Goal: Use online tool/utility: Use online tool/utility

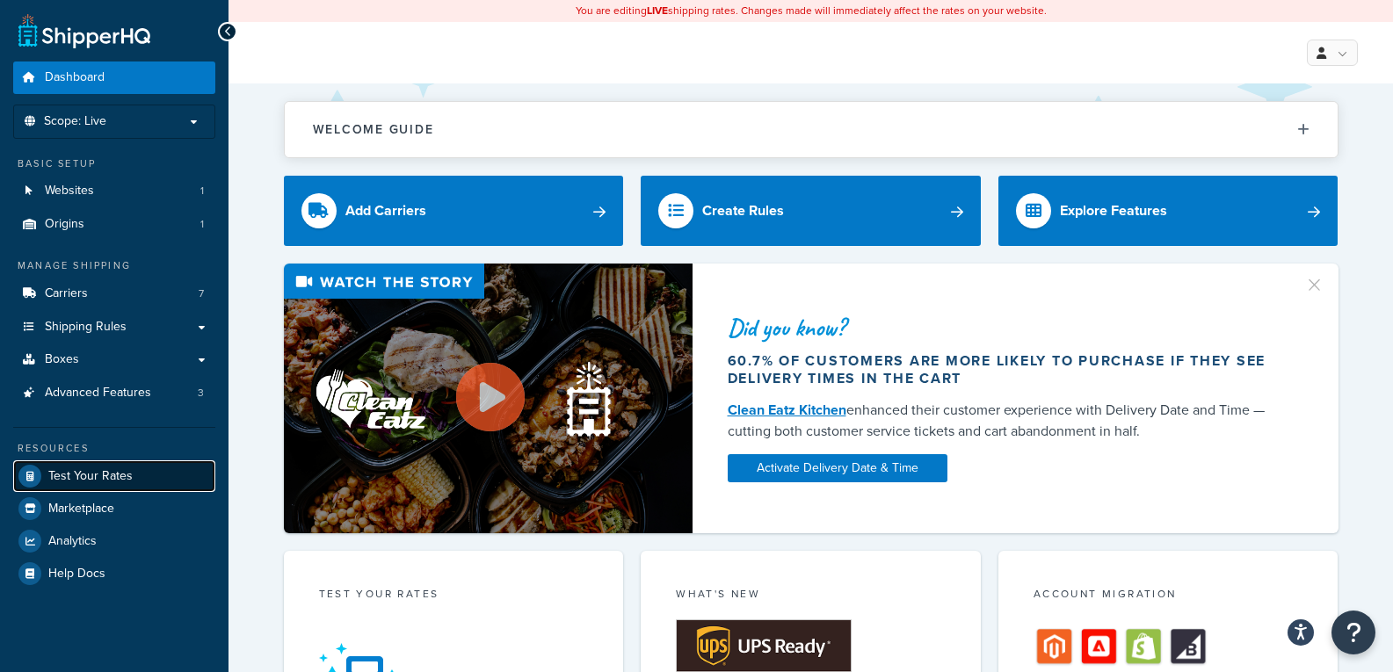
click at [140, 463] on link "Test Your Rates" at bounding box center [114, 476] width 202 height 32
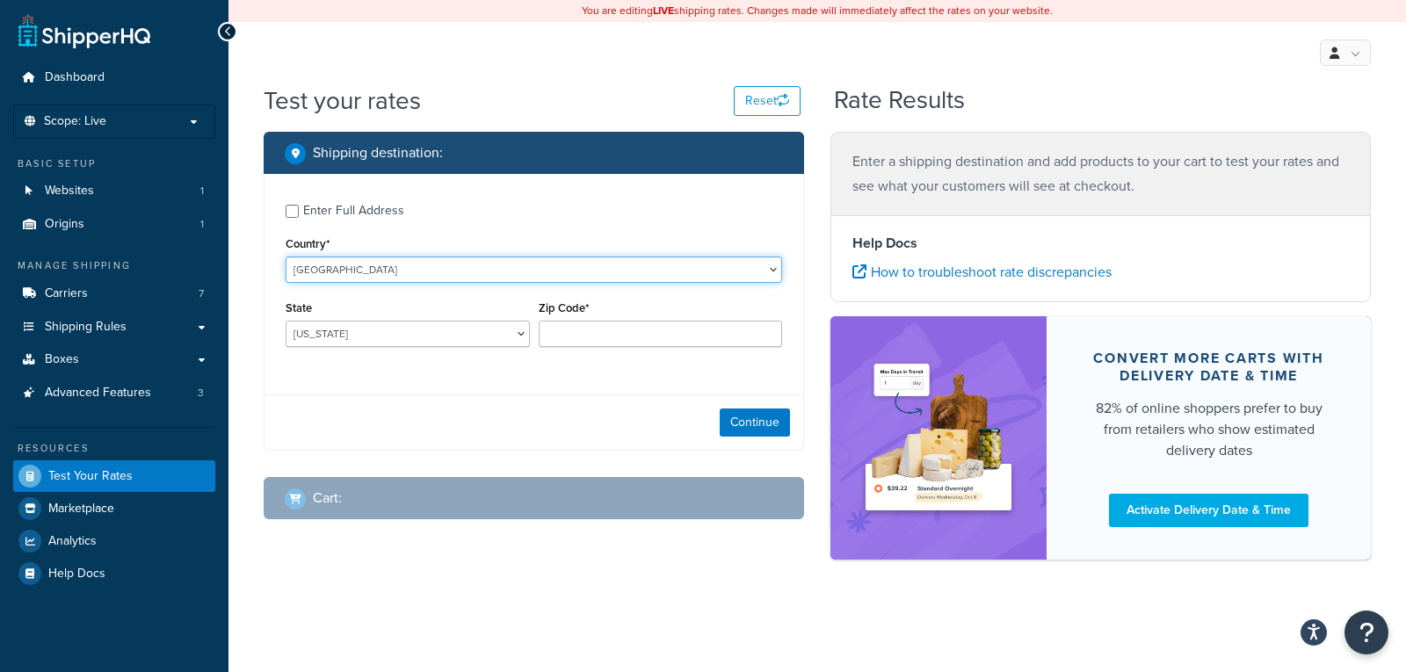
click at [400, 279] on select "[GEOGRAPHIC_DATA] [GEOGRAPHIC_DATA] [GEOGRAPHIC_DATA] [GEOGRAPHIC_DATA] [GEOGRA…" at bounding box center [534, 270] width 496 height 26
select select "GB"
click at [286, 257] on select "[GEOGRAPHIC_DATA] [GEOGRAPHIC_DATA] [GEOGRAPHIC_DATA] [GEOGRAPHIC_DATA] [GEOGRA…" at bounding box center [534, 270] width 496 height 26
type input "AL"
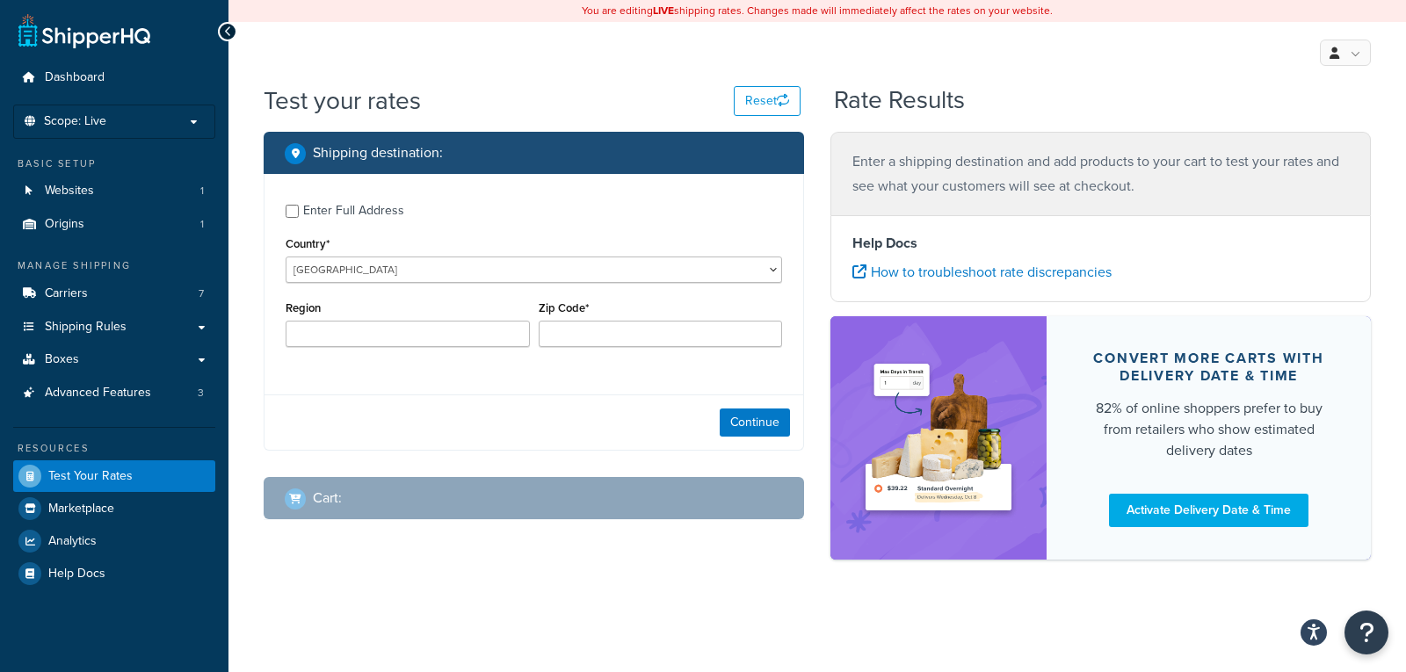
click at [329, 211] on div "Enter Full Address" at bounding box center [353, 211] width 101 height 25
click at [299, 211] on input "Enter Full Address" at bounding box center [292, 211] width 13 height 13
checkbox input "true"
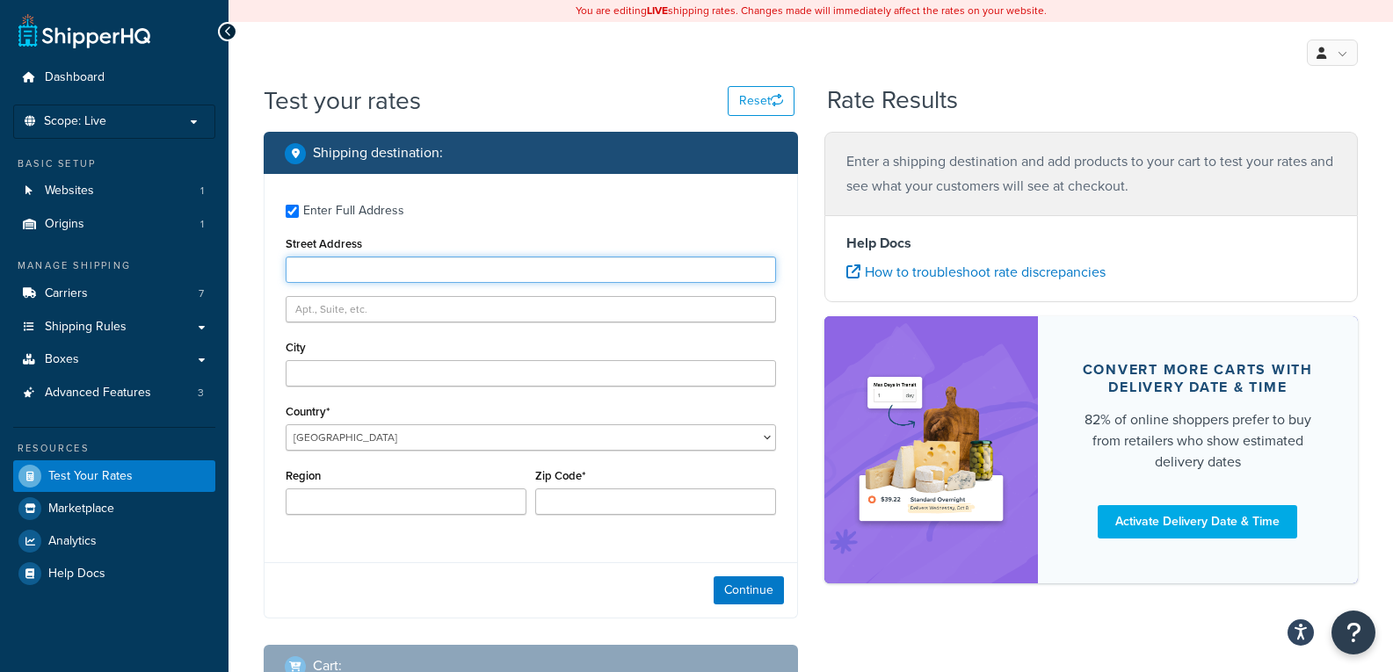
click at [365, 257] on input "Street Address" at bounding box center [531, 270] width 490 height 26
paste input "[STREET_ADDRESS]"
drag, startPoint x: 524, startPoint y: 266, endPoint x: 727, endPoint y: 264, distance: 203.9
click at [727, 264] on input "[STREET_ADDRESS]" at bounding box center [531, 270] width 490 height 26
click at [445, 271] on input "[STREET_ADDRESS]" at bounding box center [531, 270] width 490 height 26
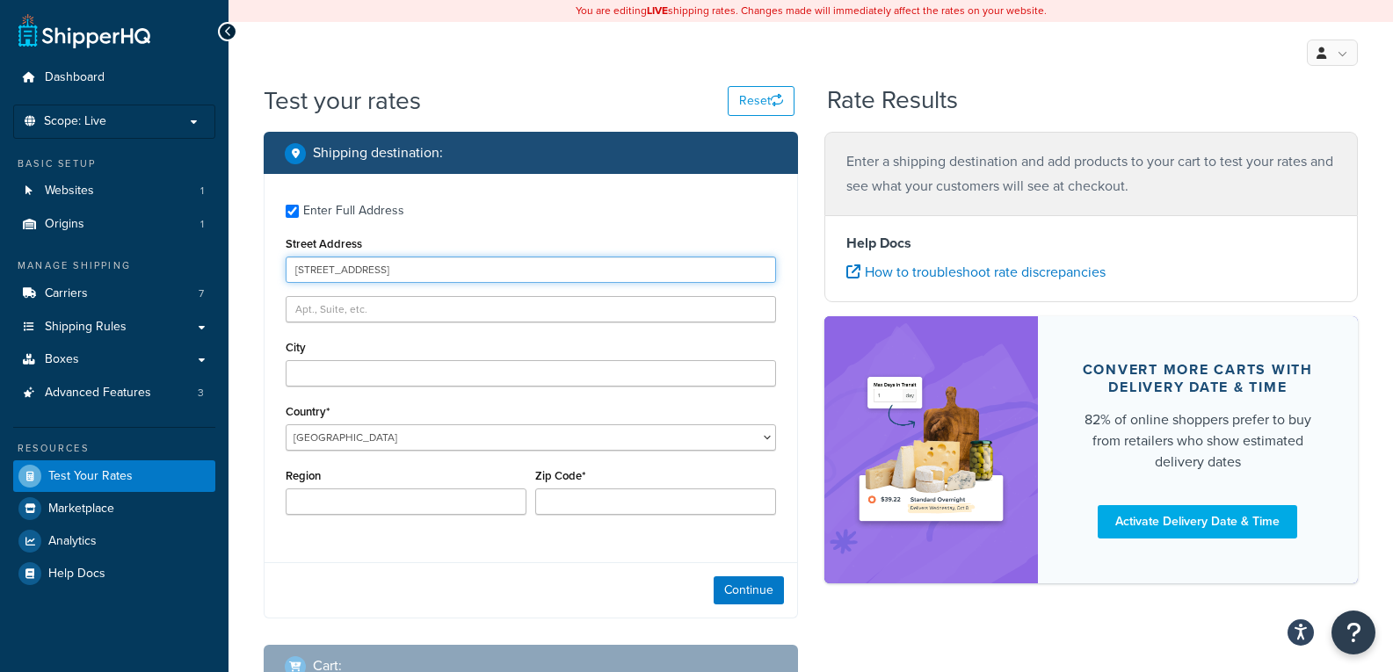
click at [445, 271] on input "[STREET_ADDRESS]" at bounding box center [531, 270] width 490 height 26
click at [405, 264] on input "[STREET_ADDRESS]" at bounding box center [531, 270] width 490 height 26
type input "[STREET_ADDRESS]"
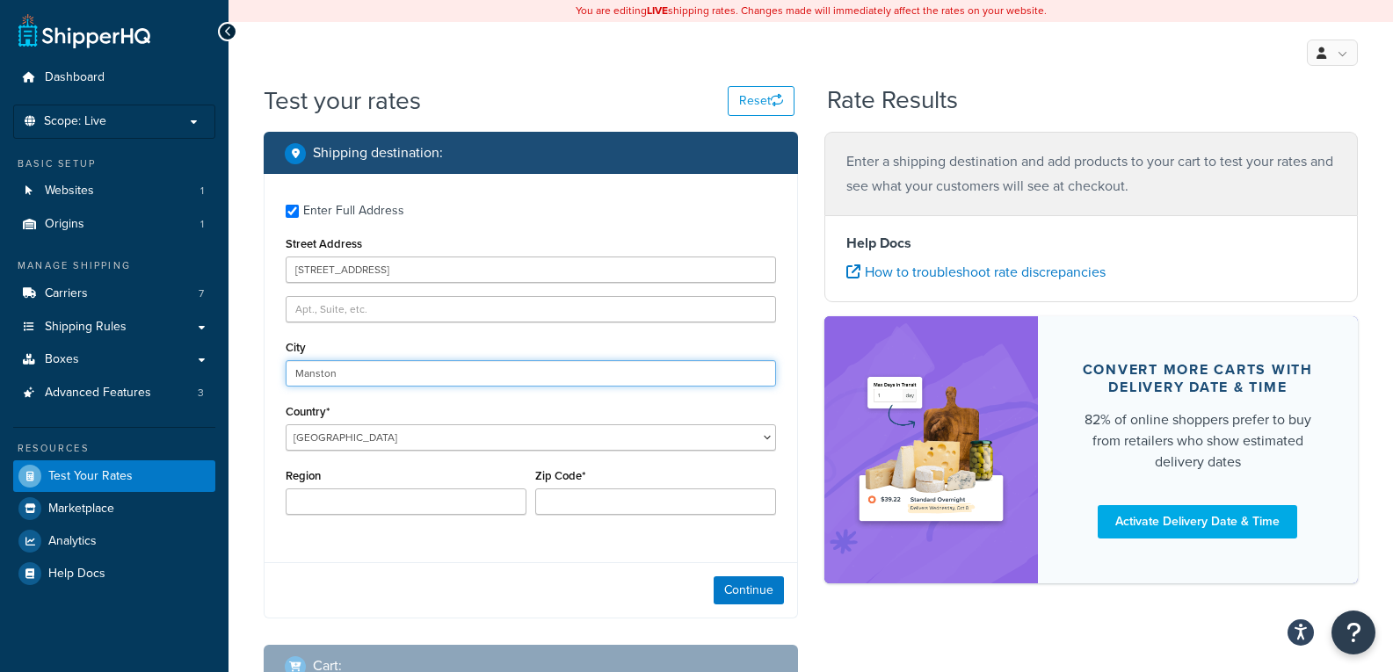
type input "Manston"
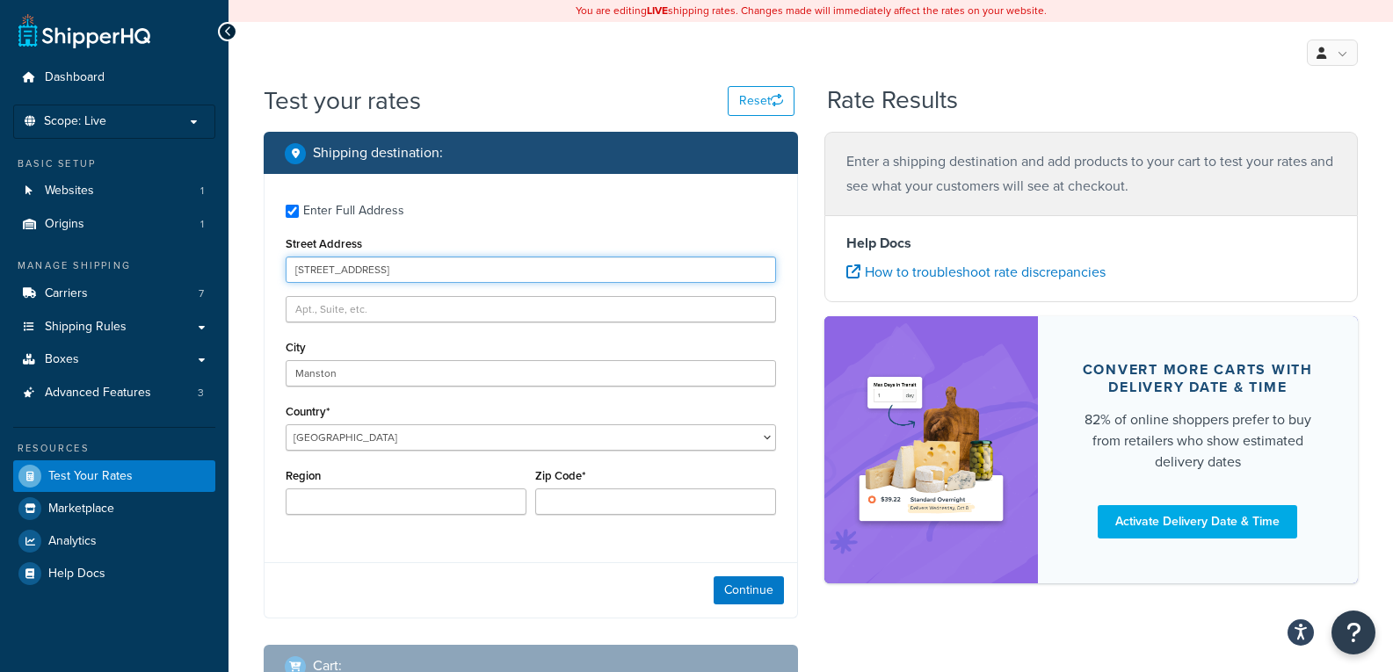
click at [396, 273] on input "[STREET_ADDRESS]" at bounding box center [531, 270] width 490 height 26
click at [396, 272] on input "[STREET_ADDRESS]" at bounding box center [531, 270] width 490 height 26
type input "[STREET_ADDRESS]"
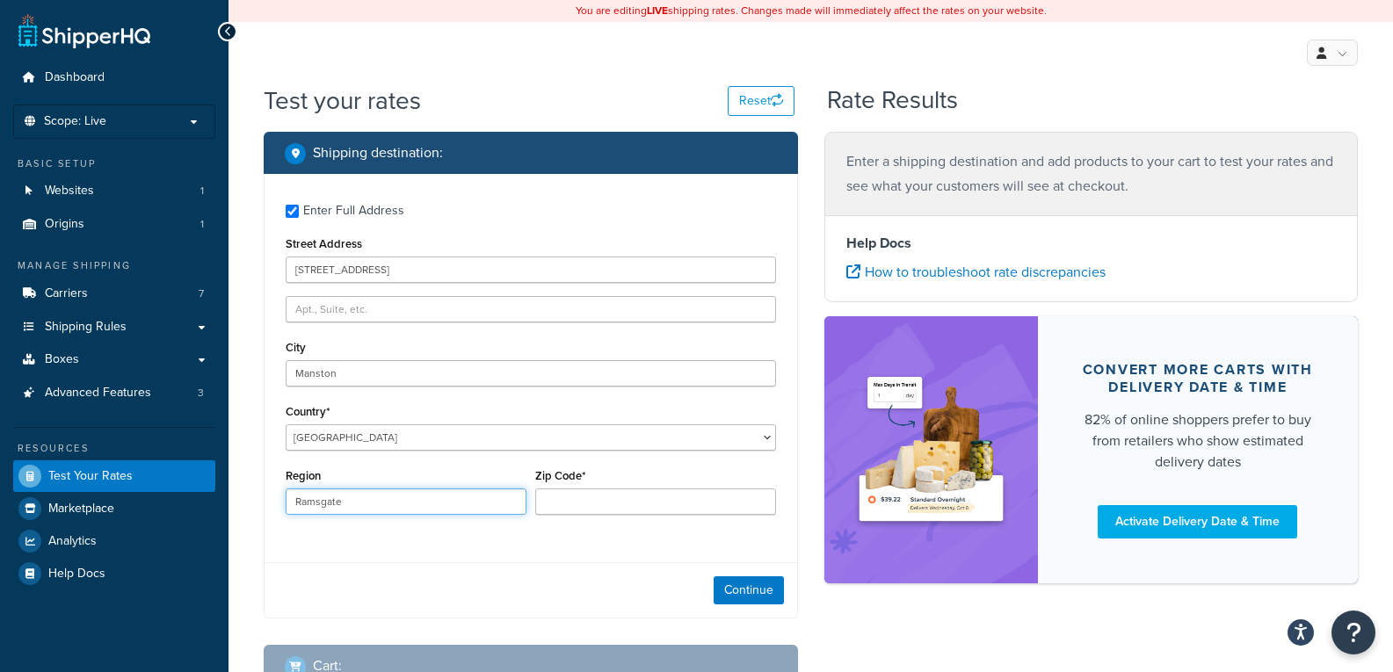
type input "Ramsgate"
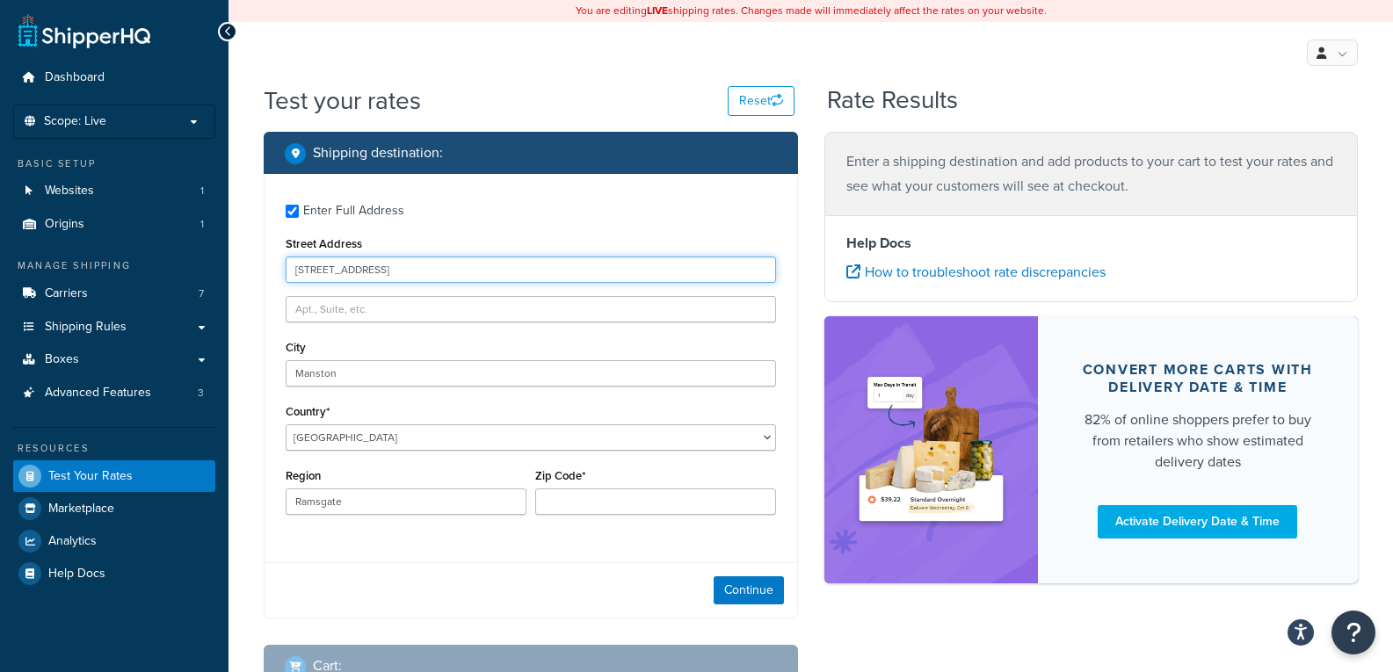
drag, startPoint x: 381, startPoint y: 270, endPoint x: 477, endPoint y: 279, distance: 96.2
click at [477, 279] on input "[STREET_ADDRESS]" at bounding box center [531, 270] width 490 height 26
type input "[STREET_ADDRESS]"
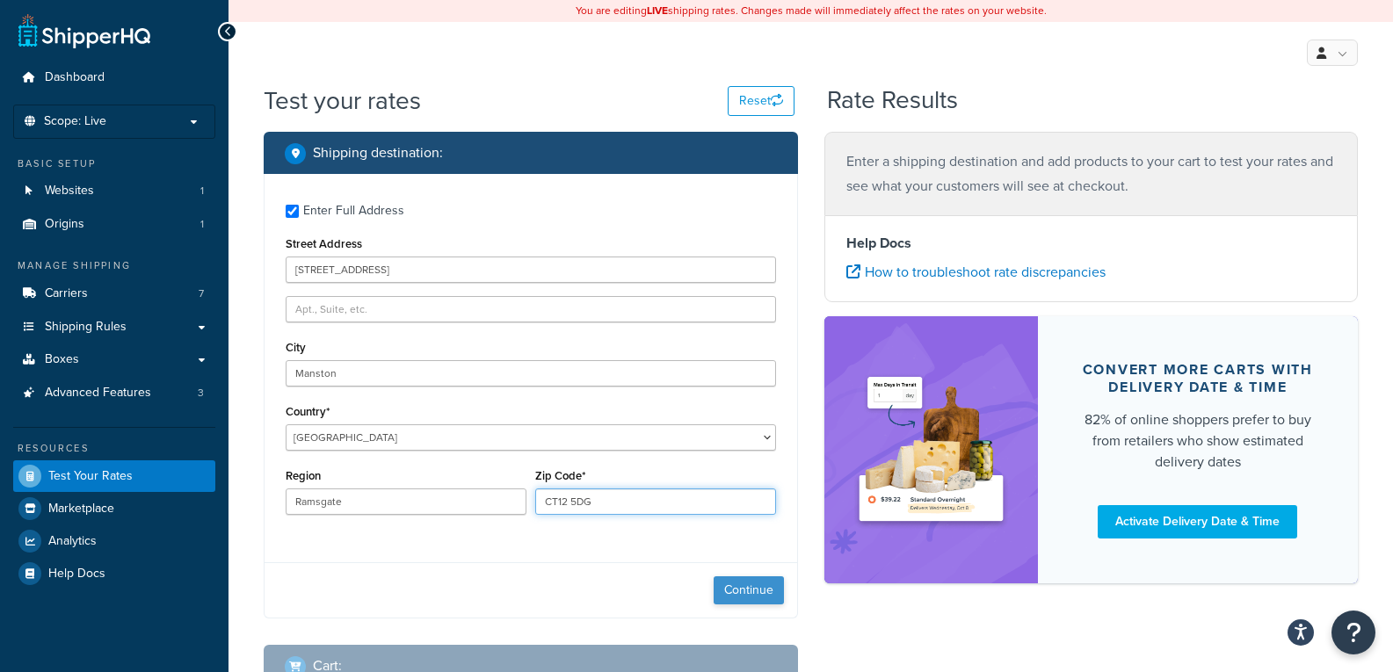
type input "CT12 5DG"
click at [733, 579] on button "Continue" at bounding box center [748, 590] width 70 height 28
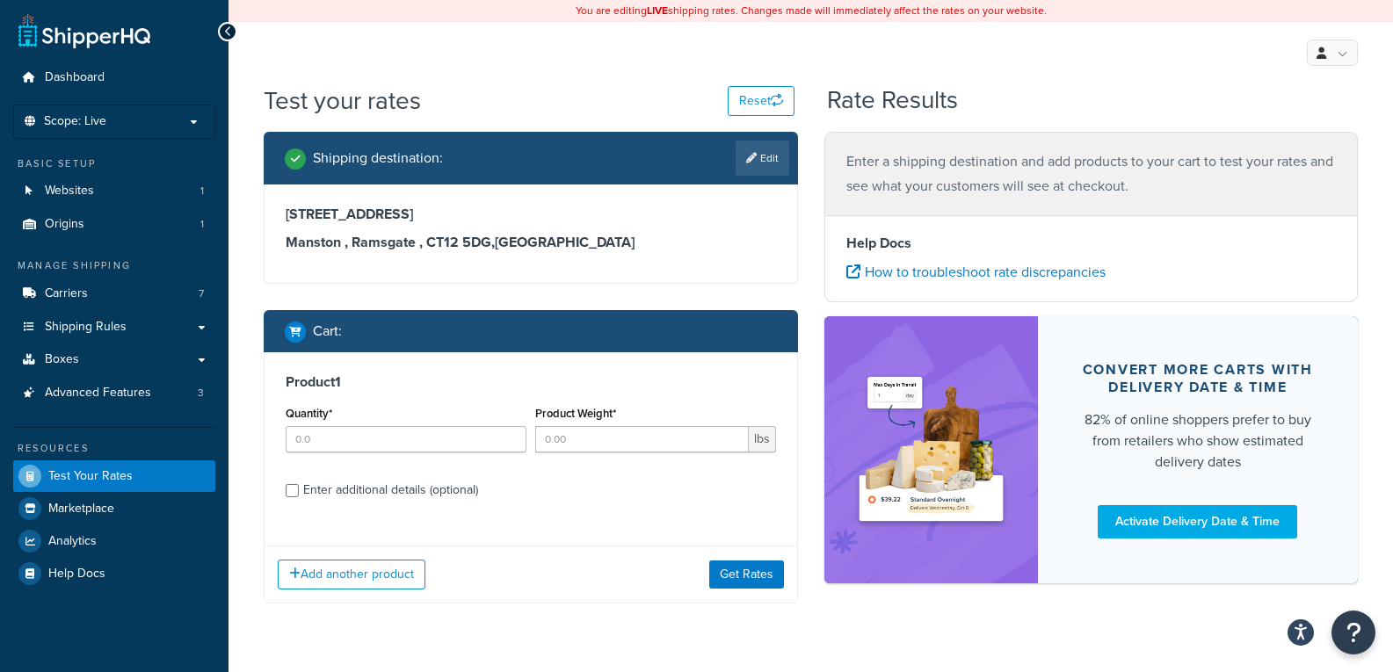
click at [329, 486] on div "Enter additional details (optional)" at bounding box center [390, 490] width 175 height 25
click at [299, 486] on input "Enter additional details (optional)" at bounding box center [292, 490] width 13 height 13
checkbox input "true"
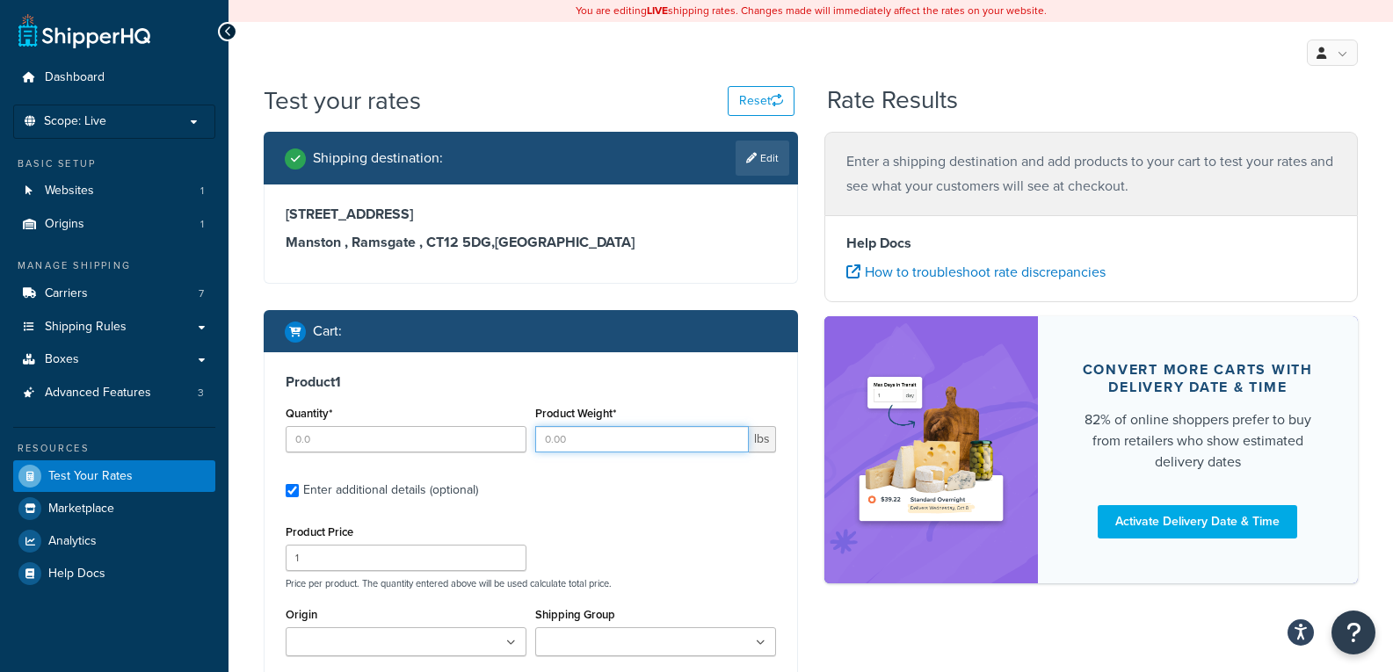
click at [565, 440] on input "Product Weight*" at bounding box center [642, 439] width 214 height 26
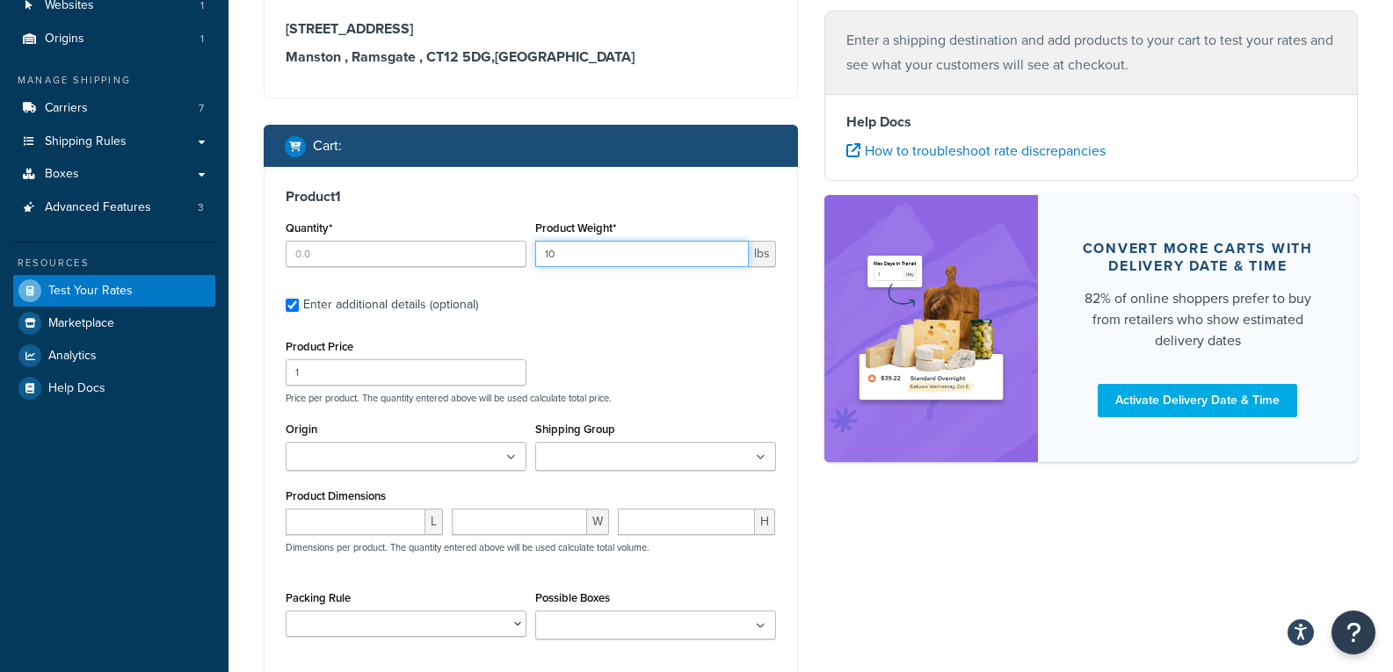
scroll to position [188, 0]
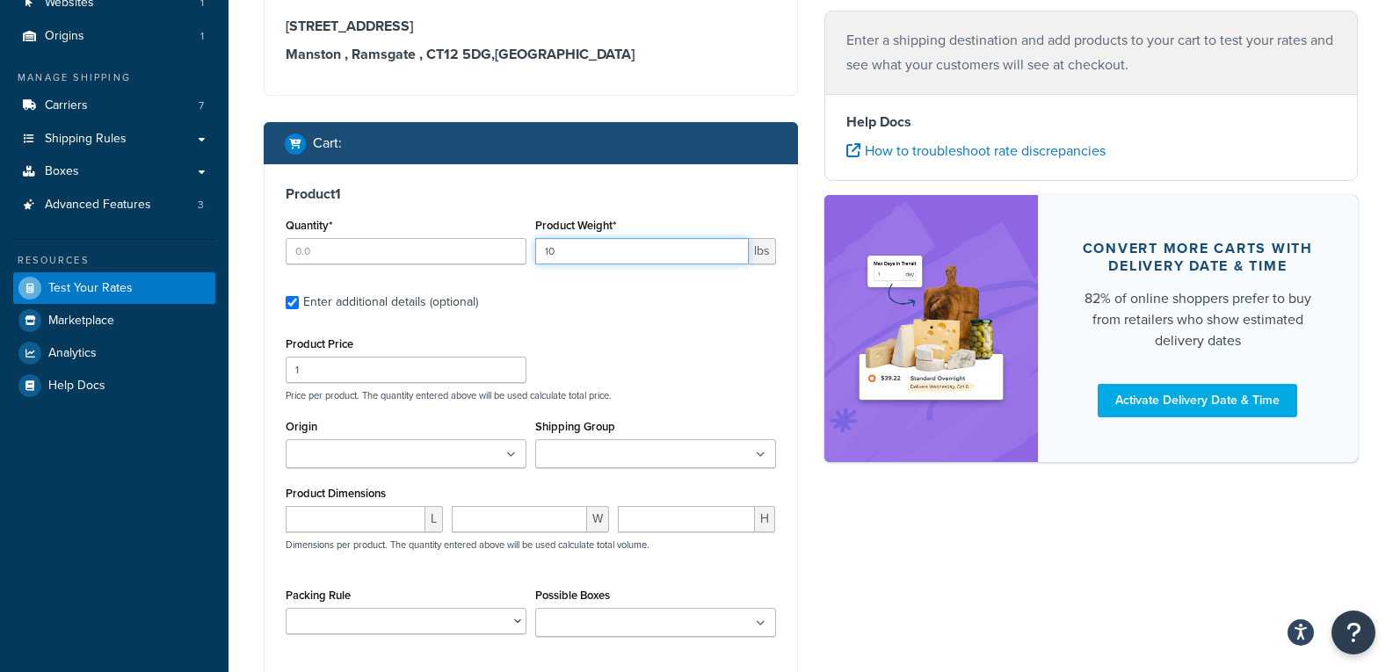
type input "10"
click at [358, 515] on input "number" at bounding box center [356, 519] width 140 height 26
type input "20"
click at [464, 521] on input "number" at bounding box center [519, 519] width 135 height 26
type input "16"
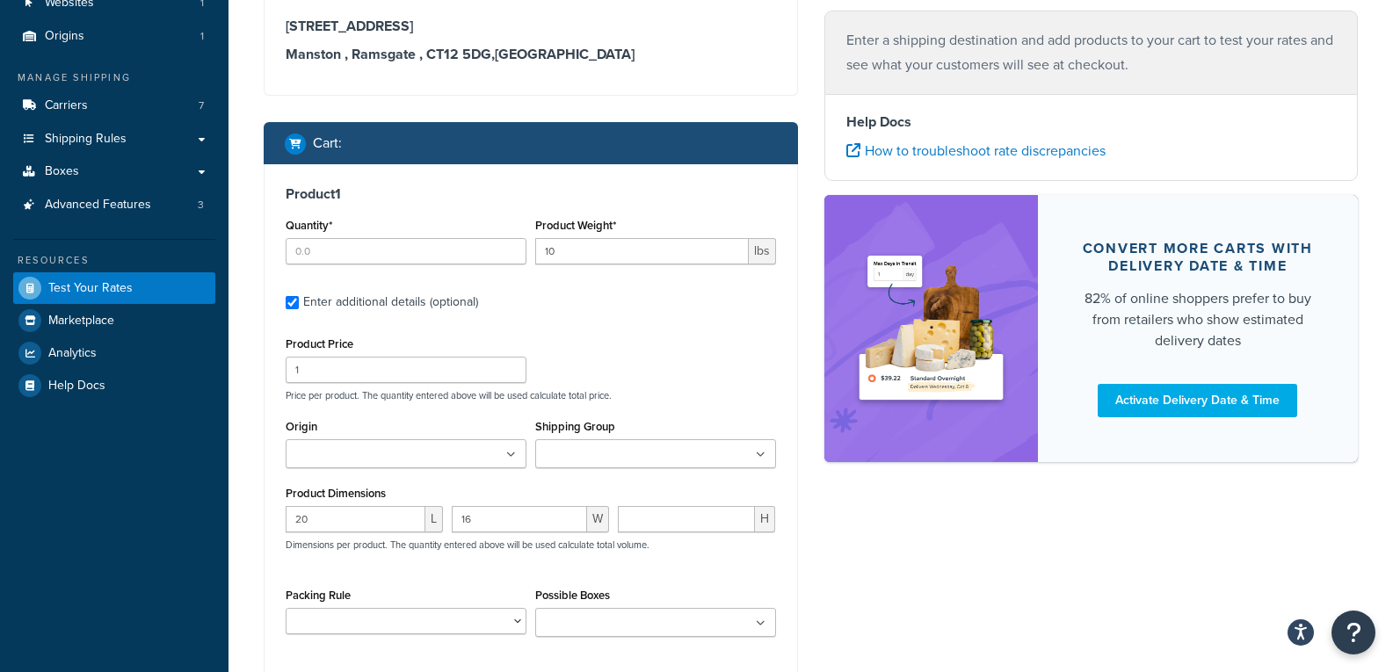
click at [712, 537] on div "H" at bounding box center [696, 526] width 166 height 40
click at [691, 526] on input "number" at bounding box center [686, 519] width 137 height 26
type input "7"
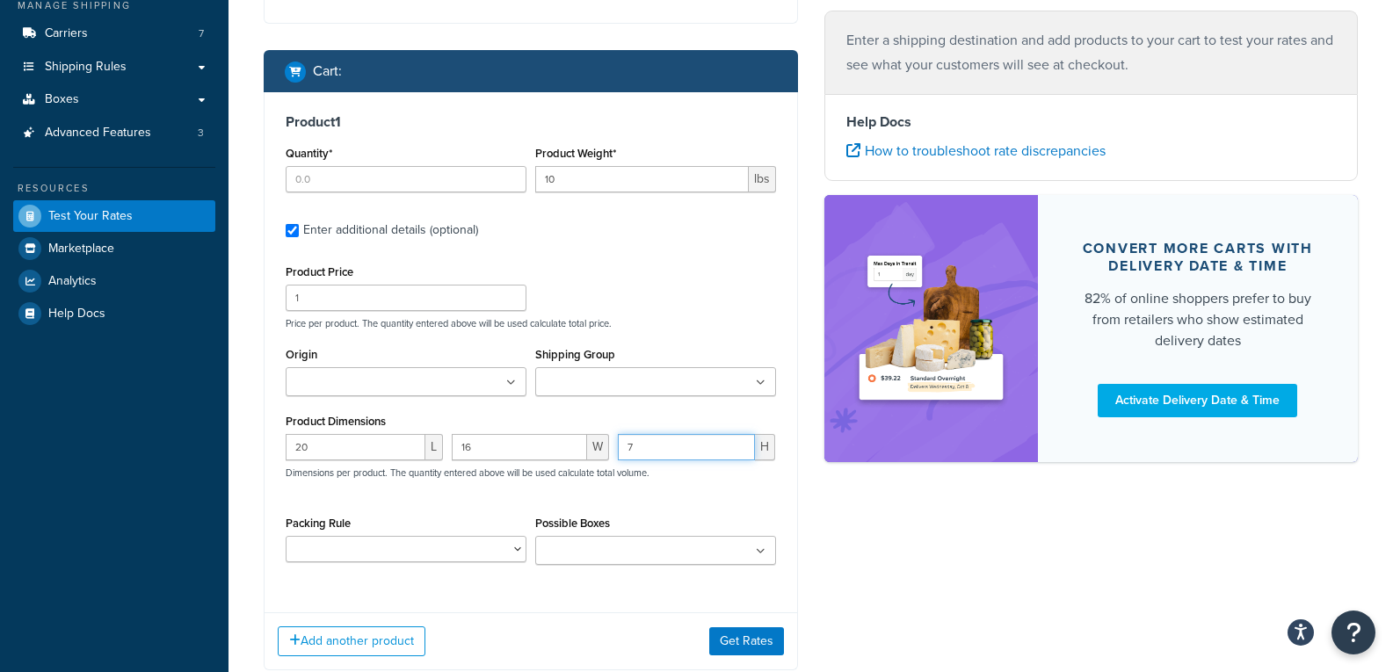
scroll to position [332, 0]
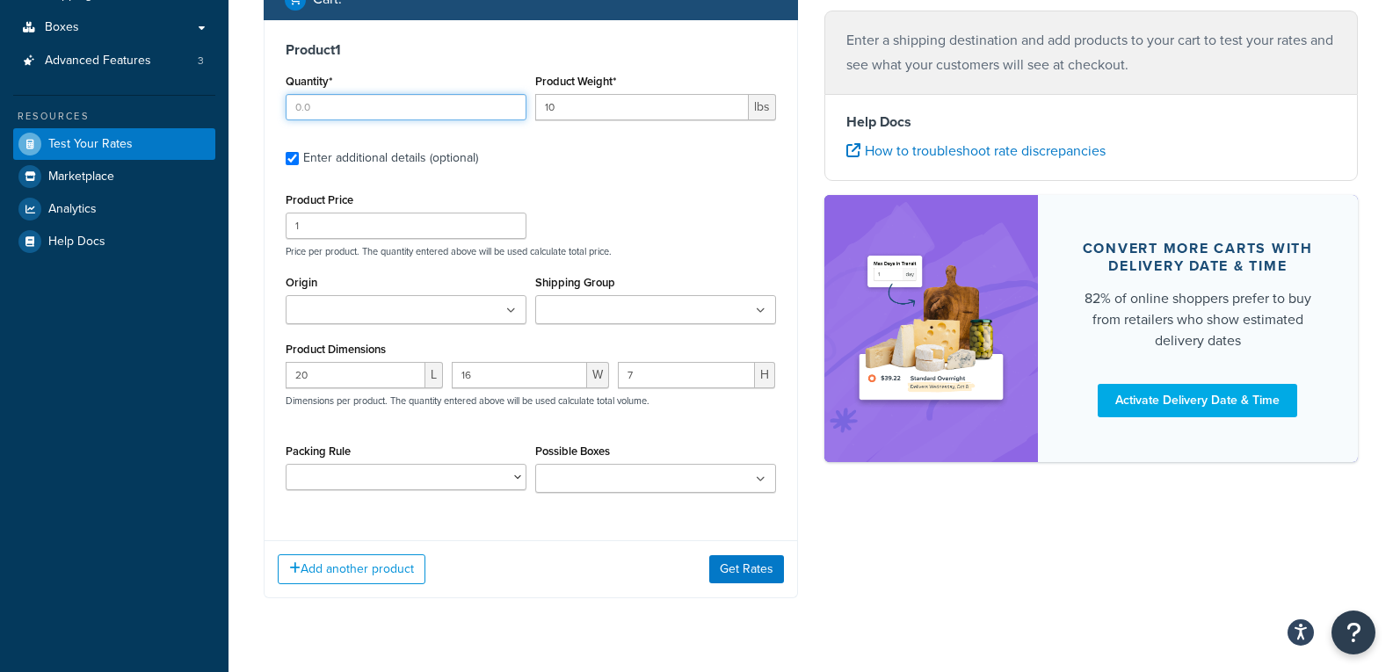
drag, startPoint x: 327, startPoint y: 109, endPoint x: 255, endPoint y: 109, distance: 72.0
click at [263, 111] on div "Shipping destination : Edit [STREET_ADDRESS] Cart : Product 1 Quantity* Product…" at bounding box center [530, 212] width 561 height 825
type input "1"
click at [652, 530] on div "Product 1 Quantity* 1 Product Weight* 10 lbs Enter additional details (optional…" at bounding box center [531, 309] width 534 height 578
click at [753, 572] on button "Get Rates" at bounding box center [746, 569] width 75 height 28
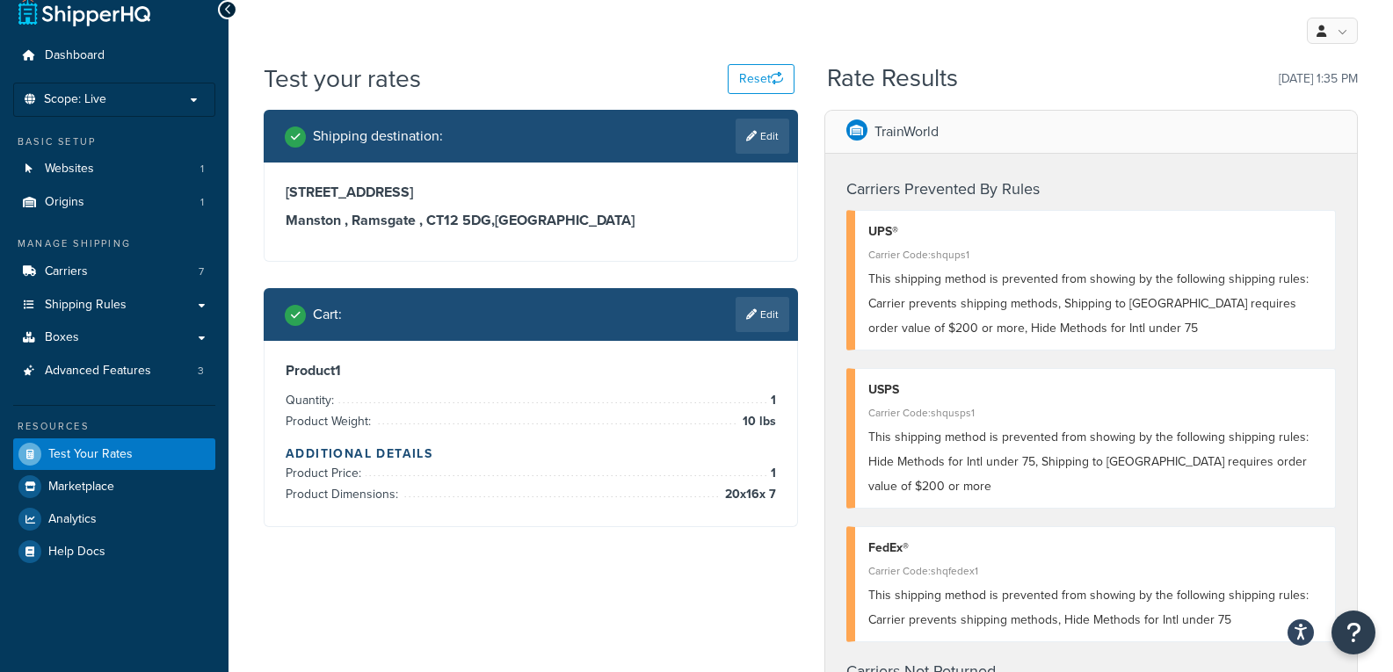
scroll to position [0, 0]
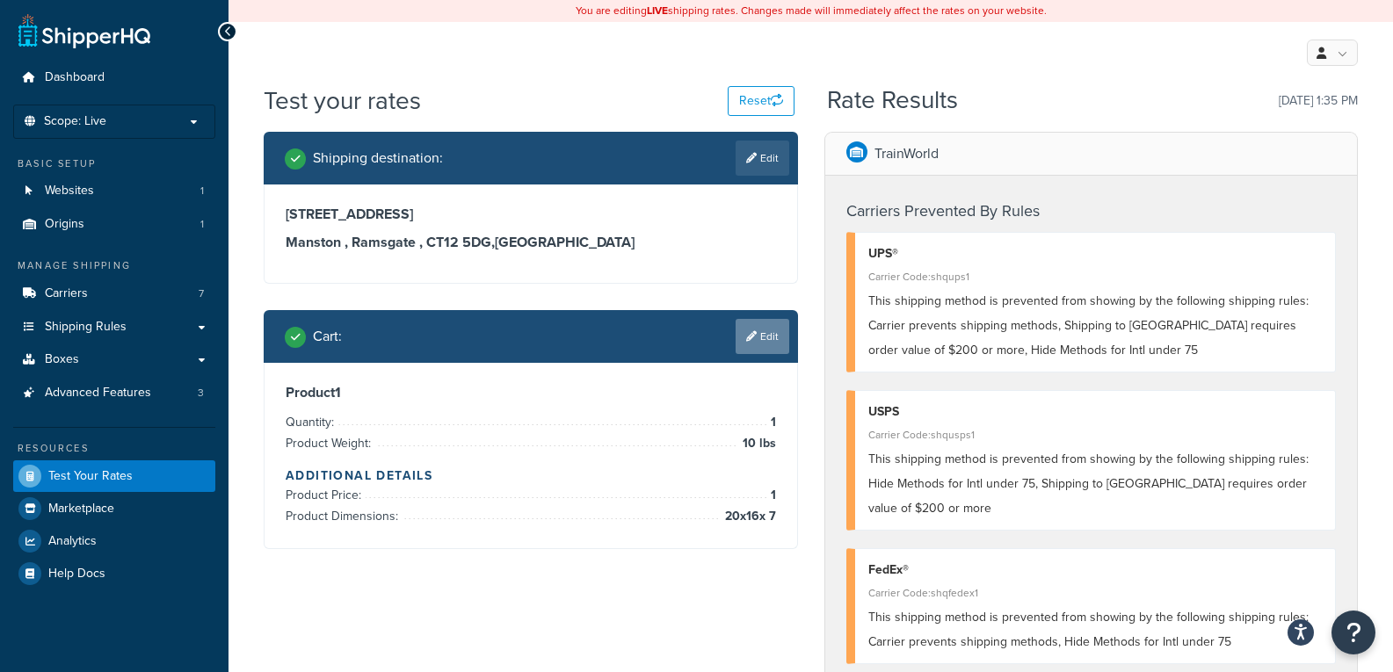
click at [773, 324] on link "Edit" at bounding box center [762, 336] width 54 height 35
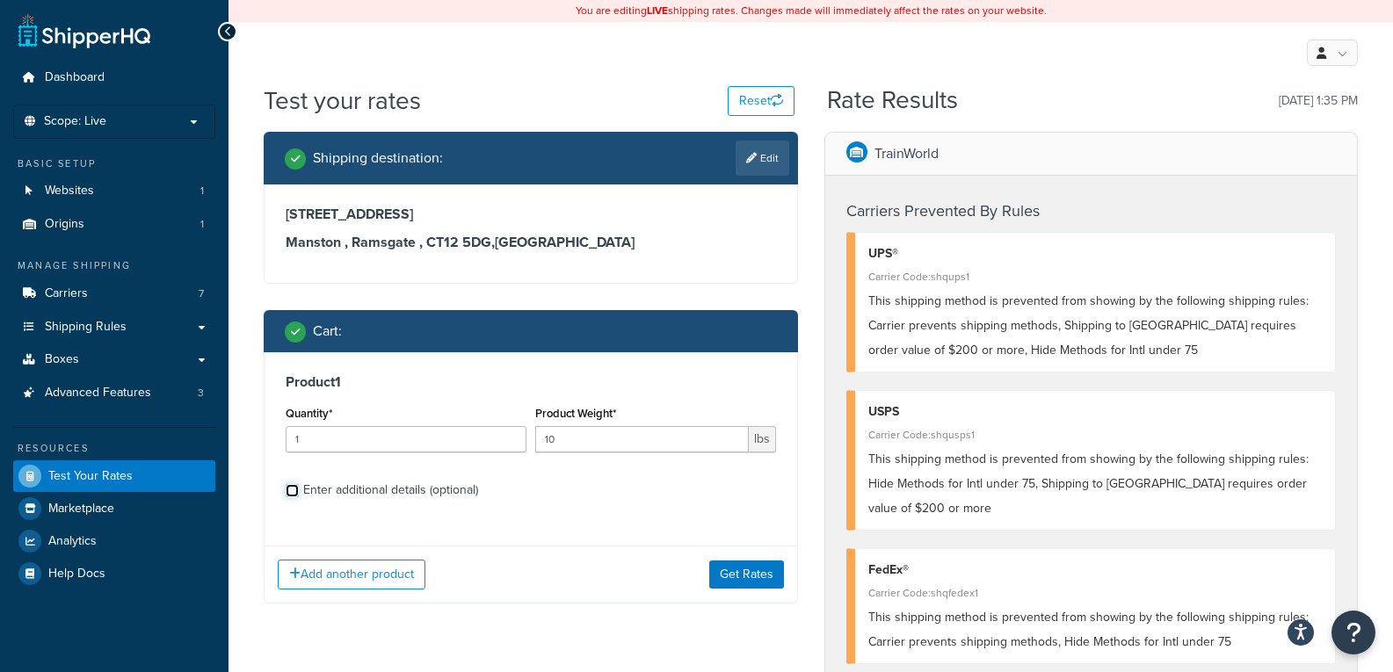
click at [293, 486] on input "Enter additional details (optional)" at bounding box center [292, 490] width 13 height 13
checkbox input "true"
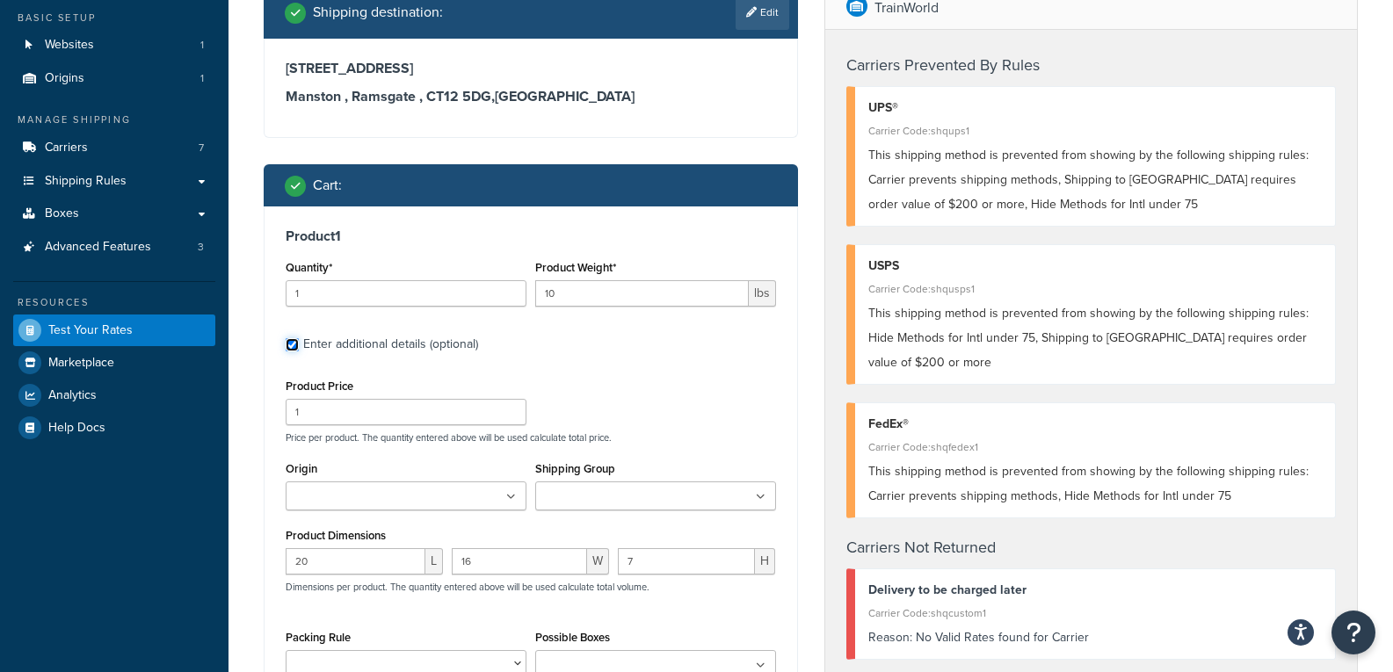
scroll to position [170, 0]
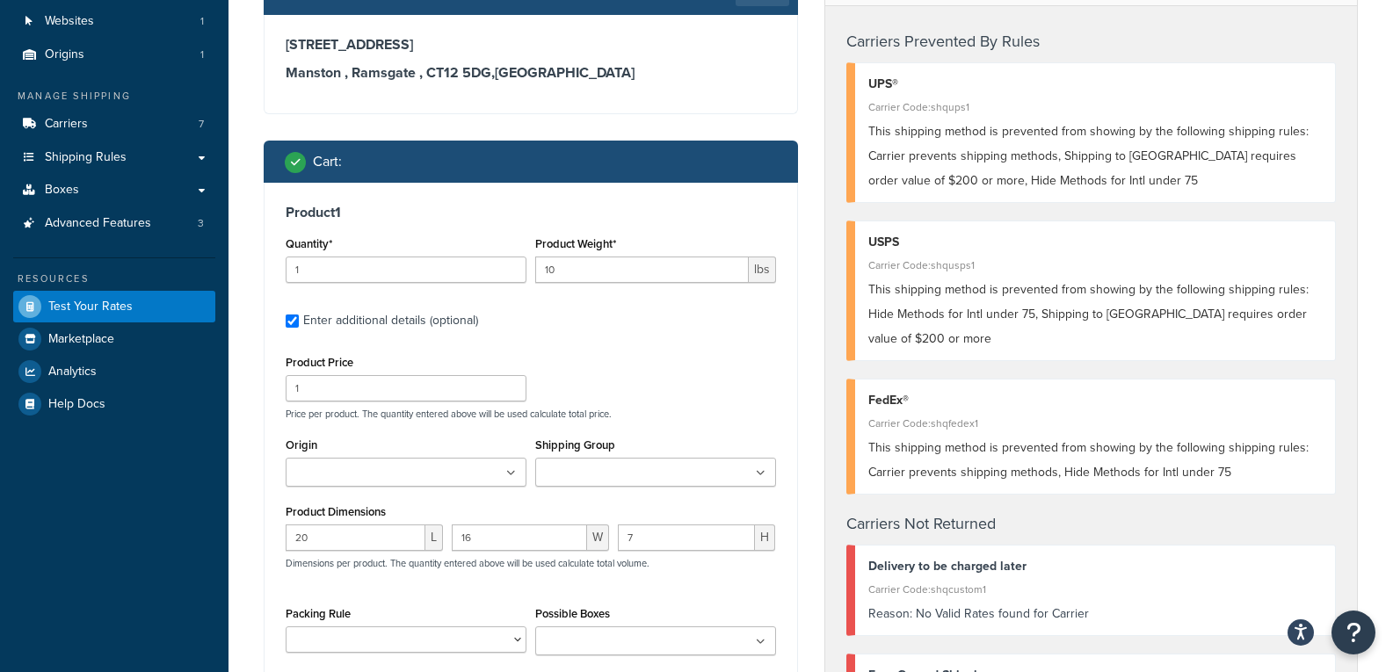
drag, startPoint x: 337, startPoint y: 409, endPoint x: 335, endPoint y: 394, distance: 15.2
click at [335, 402] on div "Product Price 1 Price per product. The quantity entered above will be used calc…" at bounding box center [530, 385] width 499 height 69
click at [333, 392] on input "1" at bounding box center [406, 388] width 241 height 26
paste input "359.99"
type input "359.99"
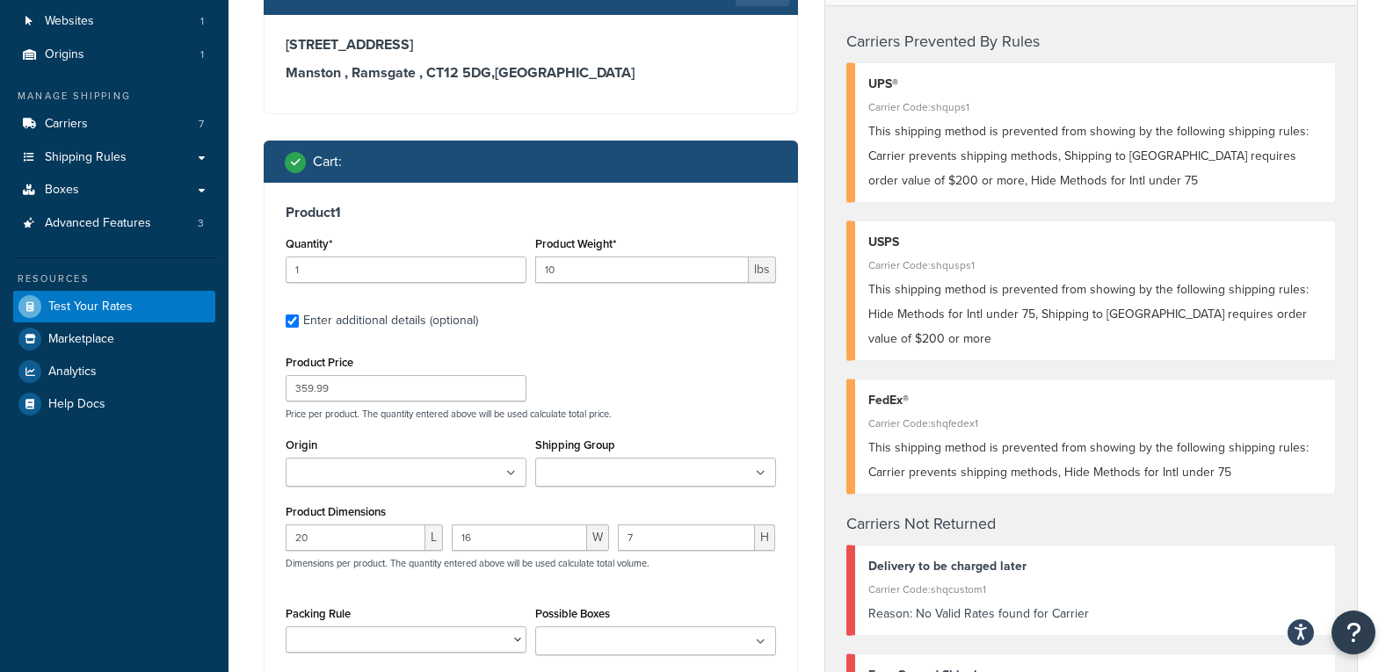
click at [701, 401] on div "Product Price 359.99 Price per product. The quantity entered above will be used…" at bounding box center [530, 385] width 499 height 69
click at [1392, 428] on html "Accessibility Screen-Reader Guide, Feedback, and Issue Reporting | New window S…" at bounding box center [696, 581] width 1393 height 1502
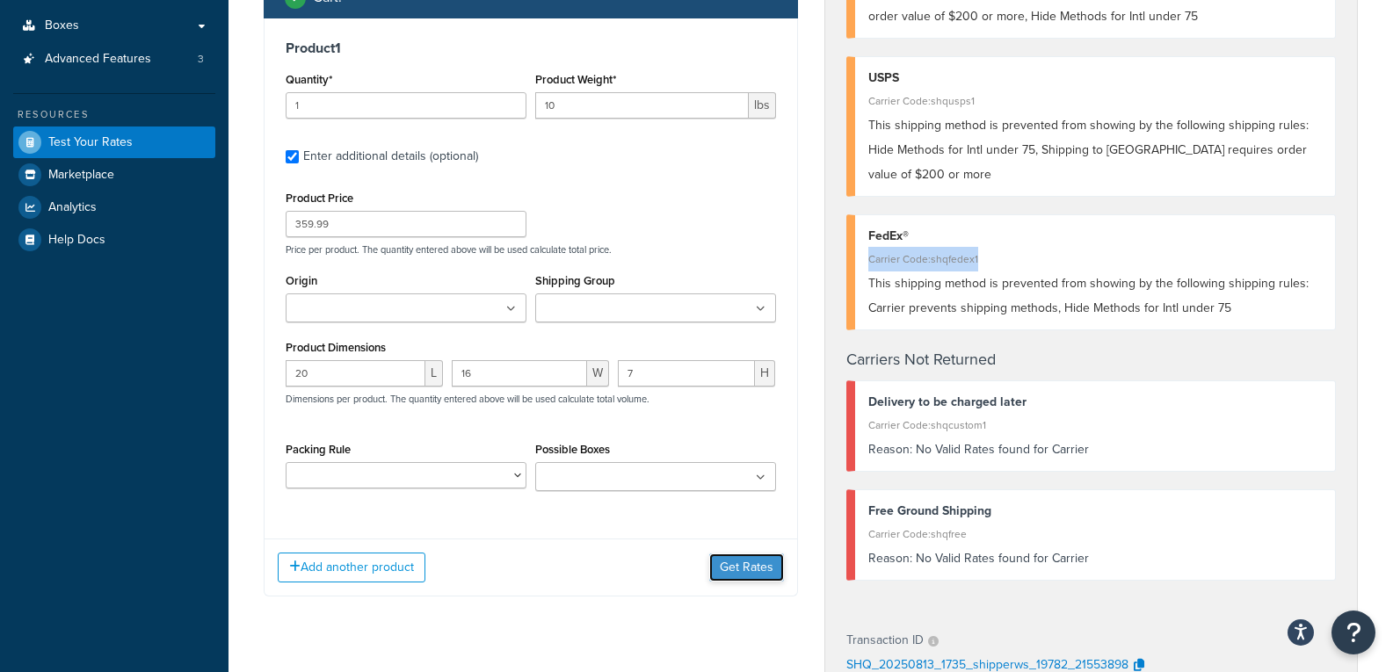
click at [766, 577] on button "Get Rates" at bounding box center [746, 568] width 75 height 28
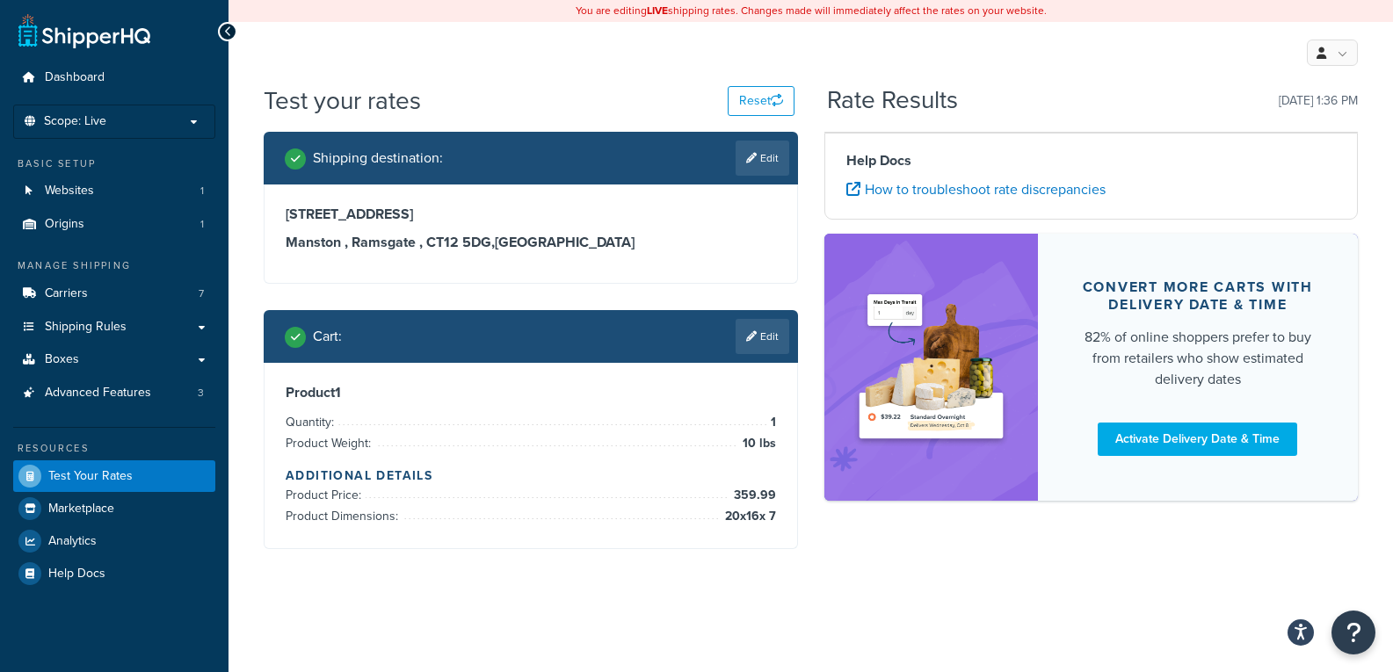
scroll to position [0, 0]
